Goal: Navigation & Orientation: Find specific page/section

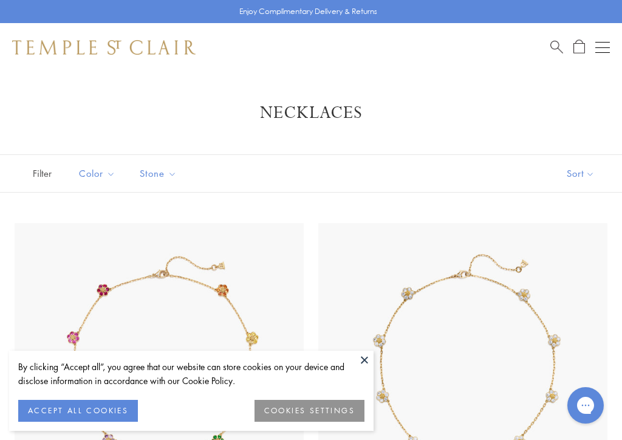
click at [602, 3] on div "Enjoy Complimentary Delivery & Returns" at bounding box center [311, 11] width 622 height 23
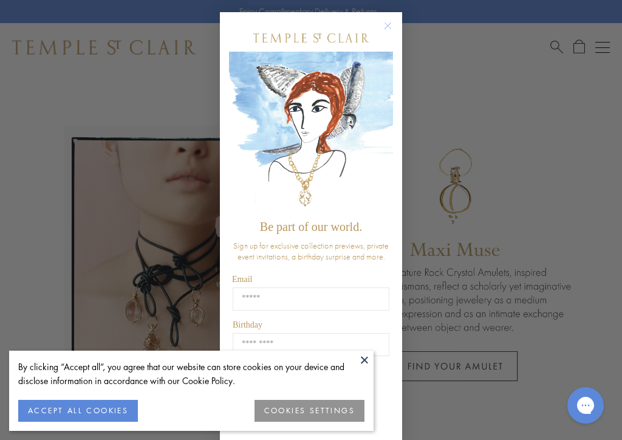
click at [388, 22] on circle "Close dialog" at bounding box center [388, 26] width 15 height 15
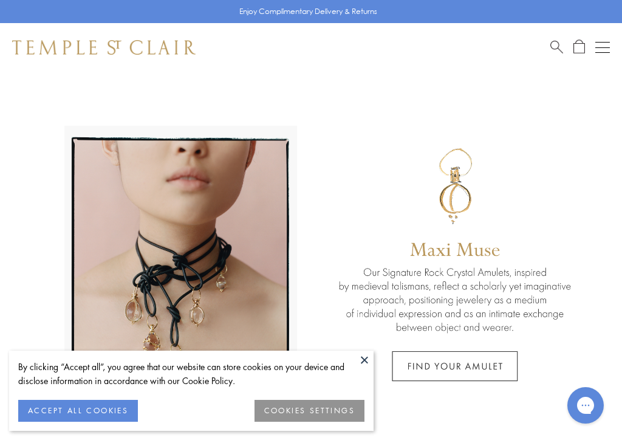
click at [605, 9] on div "Enjoy Complimentary Delivery & Returns" at bounding box center [311, 11] width 622 height 23
click at [607, 14] on div "Enjoy Complimentary Delivery & Returns" at bounding box center [311, 11] width 622 height 23
click at [604, 12] on div "Enjoy Complimentary Delivery & Returns" at bounding box center [311, 11] width 622 height 23
click at [607, 10] on div "Enjoy Complimentary Delivery & Returns" at bounding box center [311, 11] width 622 height 23
click at [605, 2] on div "Enjoy Complimentary Delivery & Returns" at bounding box center [311, 11] width 622 height 23
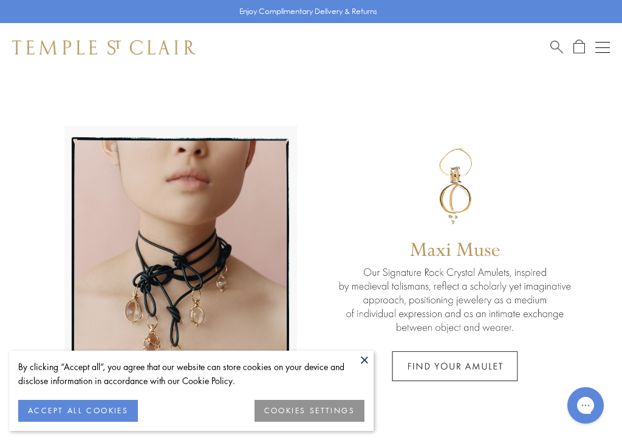
click at [590, 261] on link at bounding box center [311, 269] width 622 height 395
click at [596, 256] on link at bounding box center [311, 269] width 622 height 395
